Goal: Check status: Check status

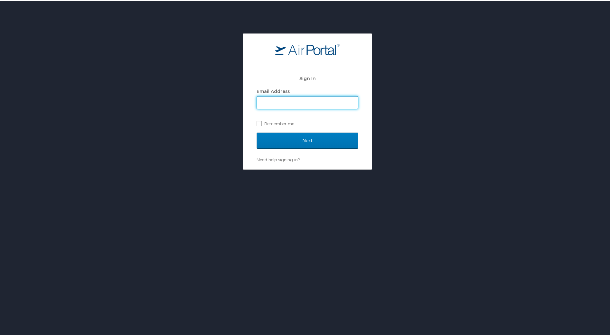
click at [314, 98] on input "Email Address" at bounding box center [307, 101] width 101 height 12
type input "[EMAIL_ADDRESS][DOMAIN_NAME]"
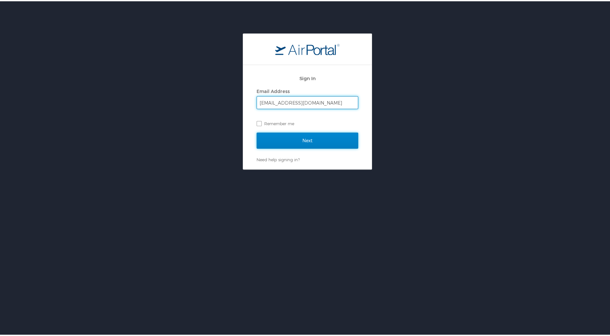
click at [309, 137] on input "Next" at bounding box center [308, 139] width 102 height 16
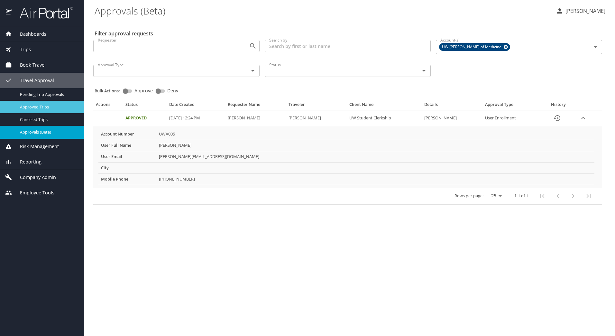
click at [25, 107] on span "Approved Trips" at bounding box center [48, 107] width 57 height 6
